Goal: Task Accomplishment & Management: Use online tool/utility

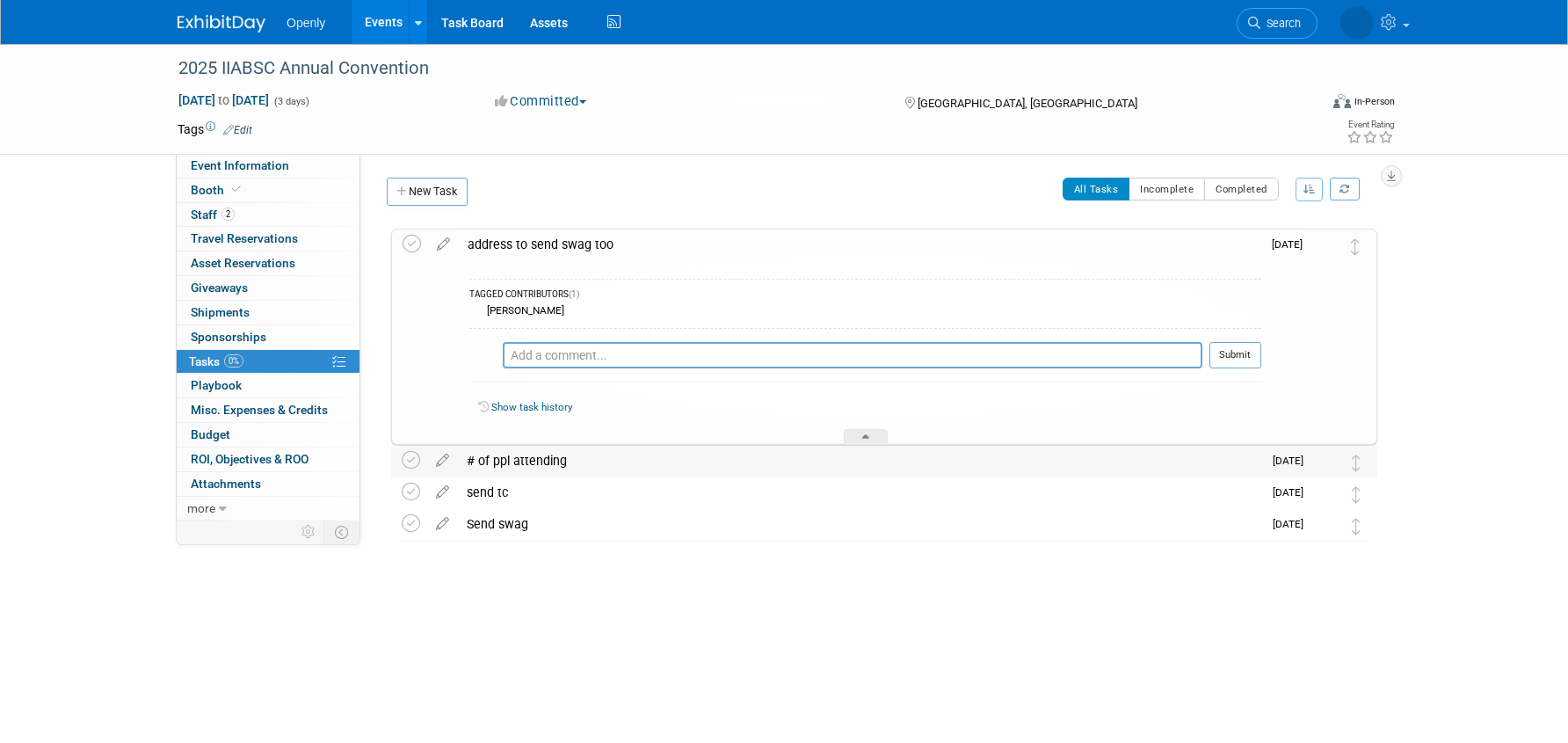
click at [591, 464] on div "# of ppl attending" at bounding box center [860, 461] width 805 height 30
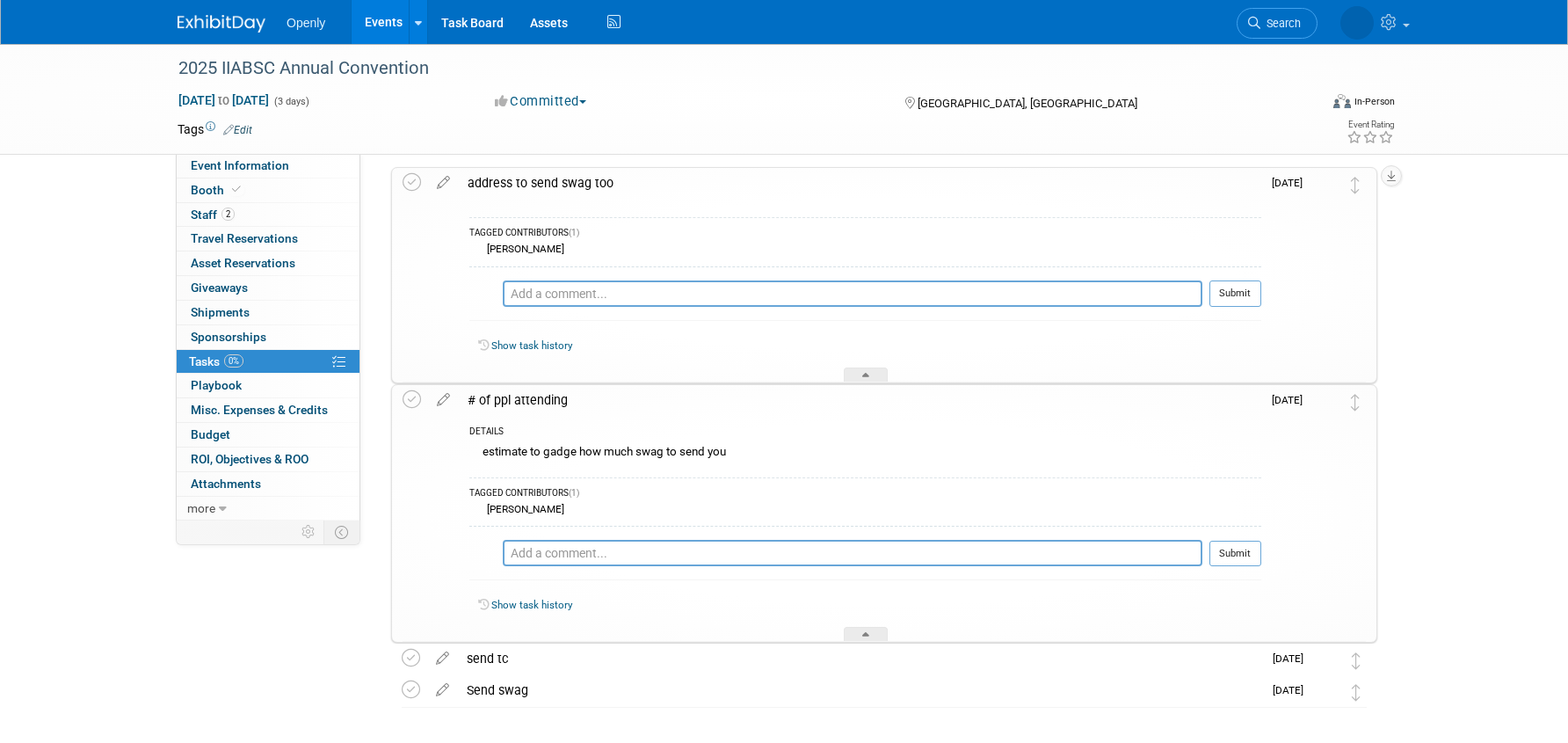
scroll to position [133, 0]
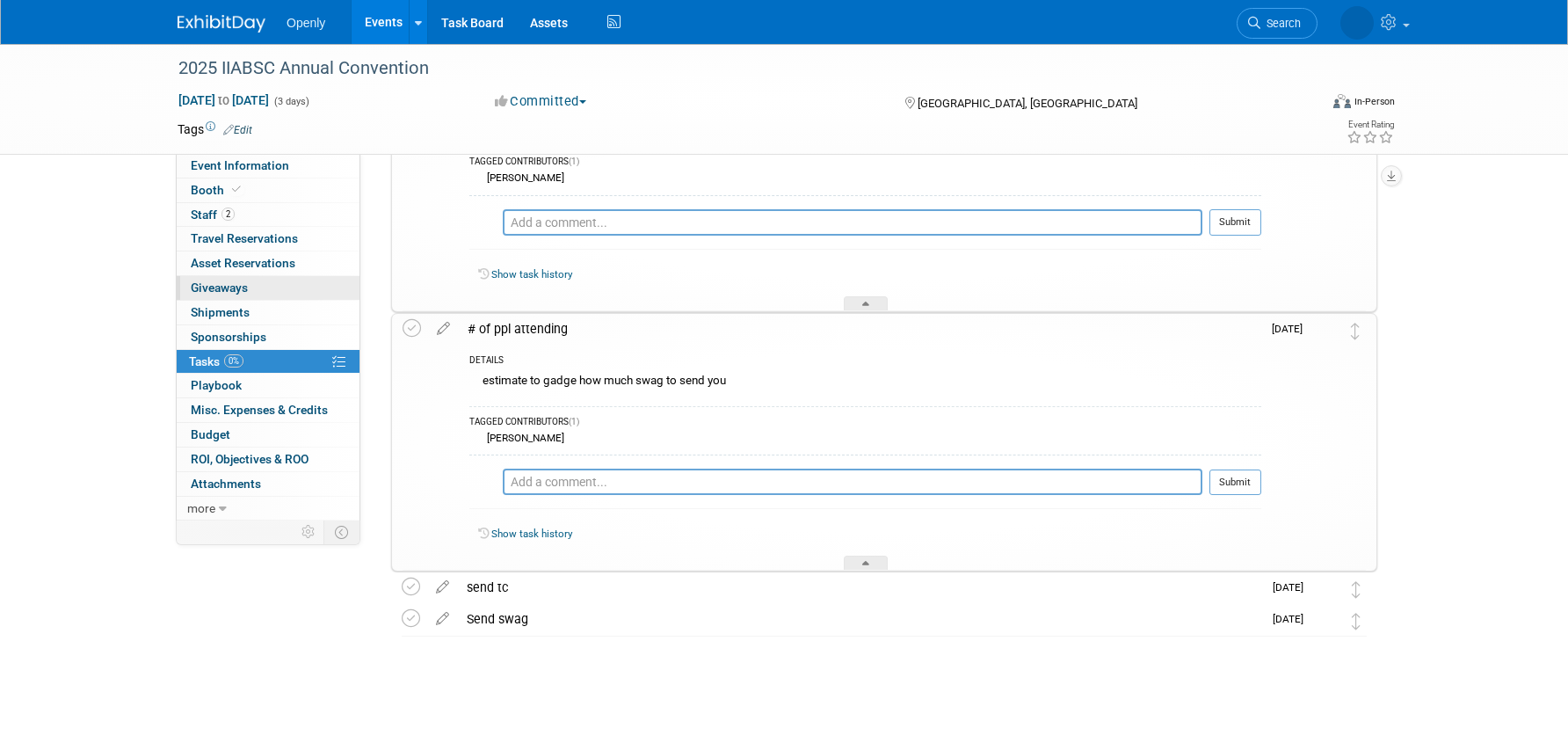
click at [256, 295] on link "0 Giveaways 0" at bounding box center [268, 288] width 183 height 23
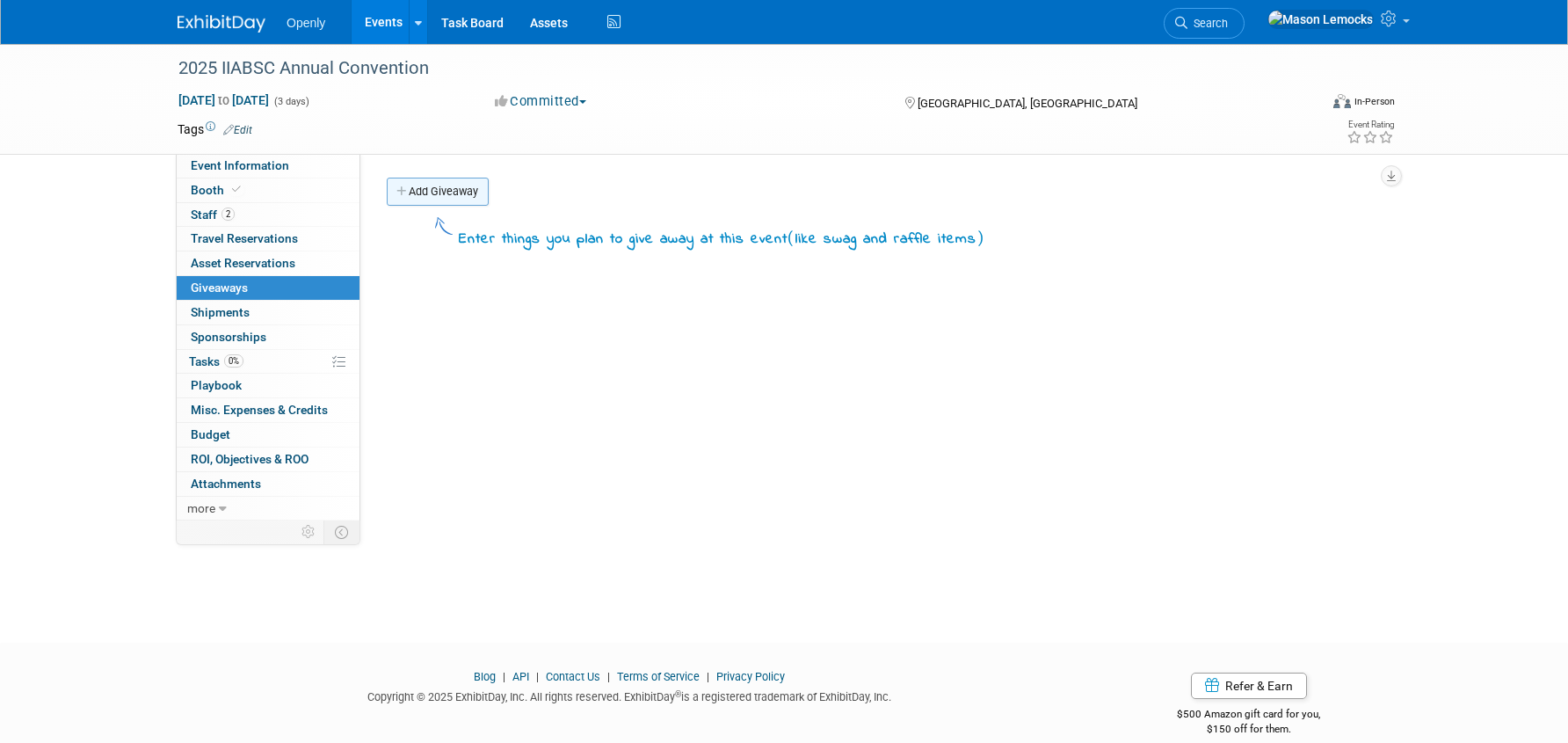
click at [457, 188] on link "Add Giveaway" at bounding box center [437, 192] width 102 height 28
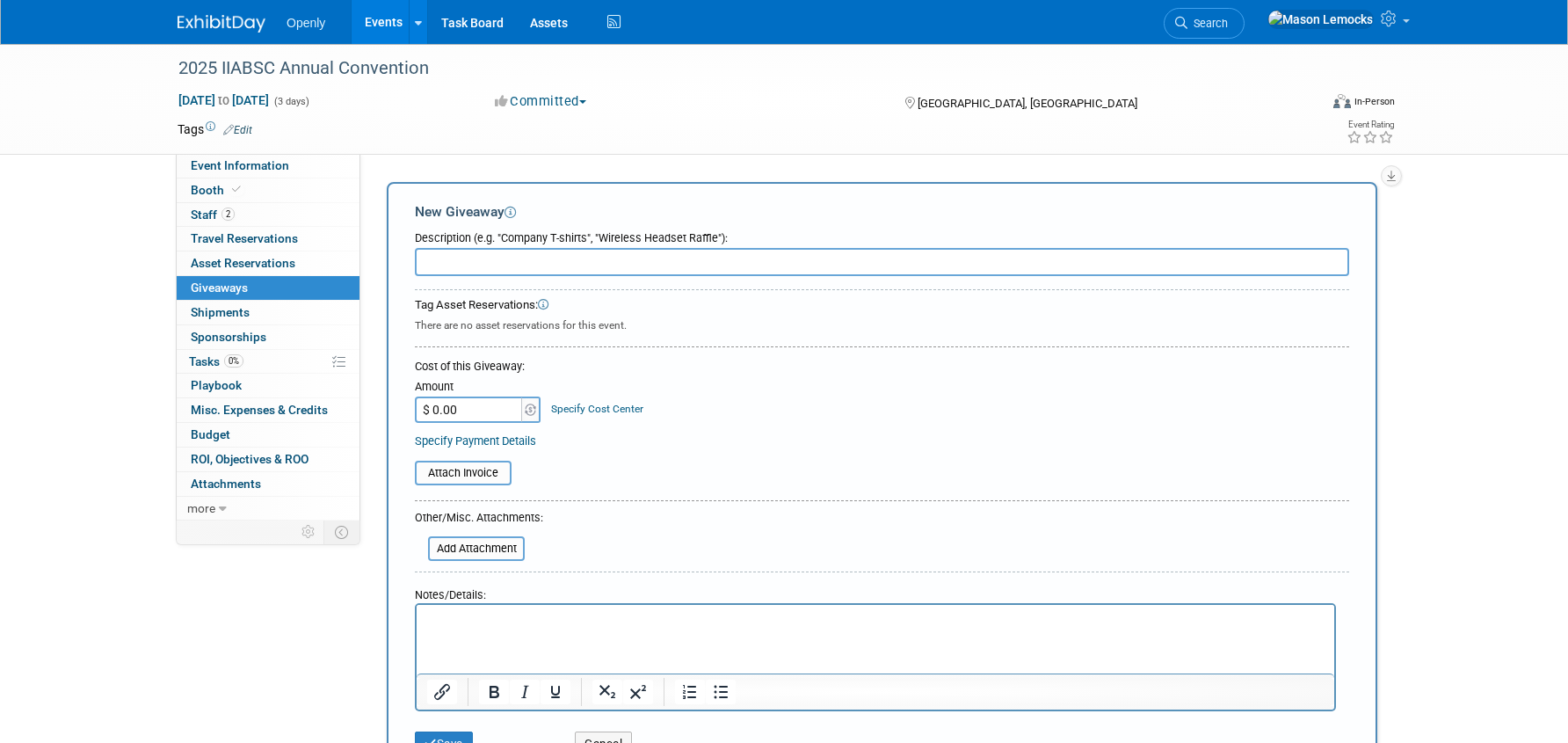
click at [693, 264] on input "text" at bounding box center [882, 262] width 935 height 28
type input "P"
type input "Swag Ideas"
click at [599, 630] on html at bounding box center [876, 617] width 918 height 24
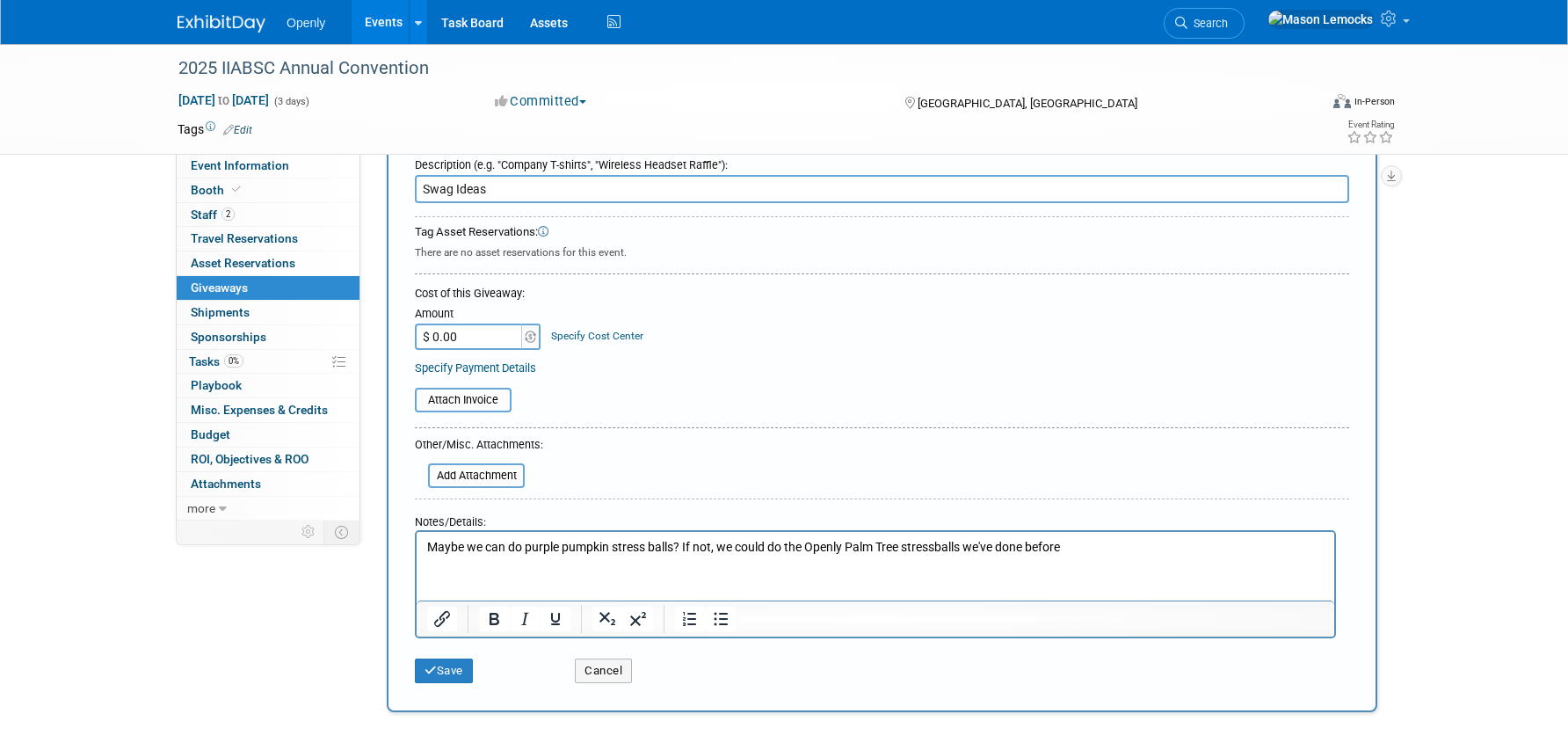
scroll to position [74, 0]
click at [434, 668] on icon "submit" at bounding box center [430, 670] width 12 height 11
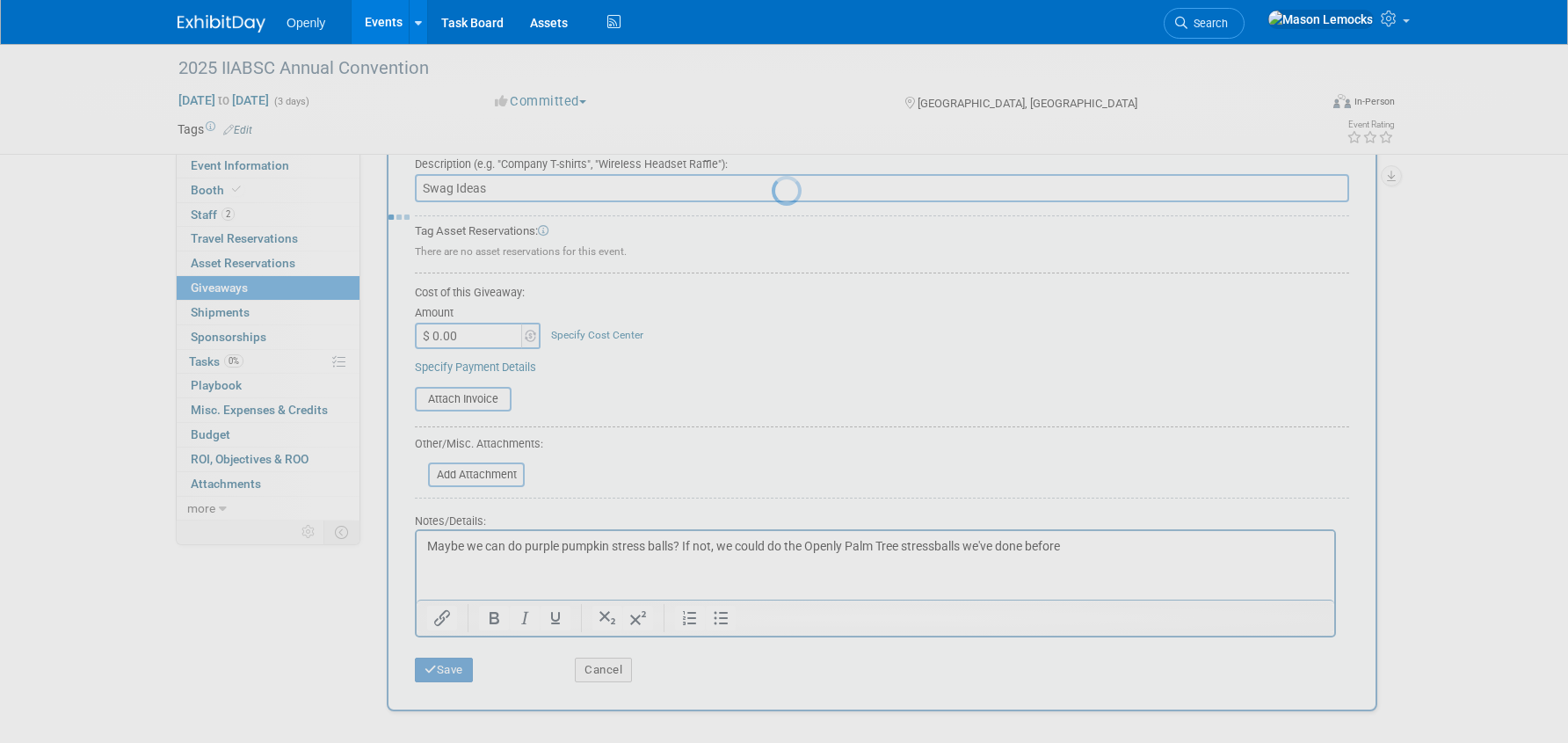
scroll to position [22, 0]
